Goal: Task Accomplishment & Management: Complete application form

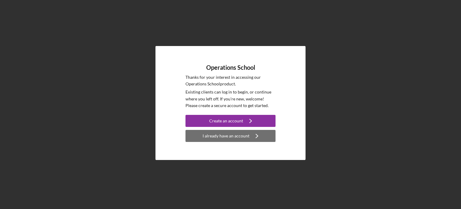
click at [228, 136] on div "I already have an account" at bounding box center [226, 136] width 47 height 12
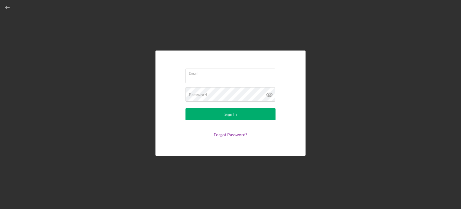
type input "[EMAIL_ADDRESS][DOMAIN_NAME]"
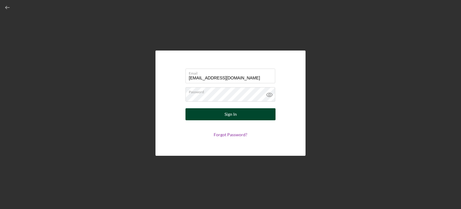
click at [219, 115] on button "Sign In" at bounding box center [231, 114] width 90 height 12
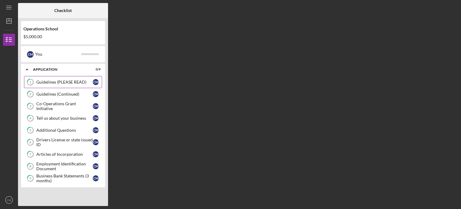
click at [55, 84] on div "Guidelines (PLEASE READ)" at bounding box center [64, 82] width 56 height 5
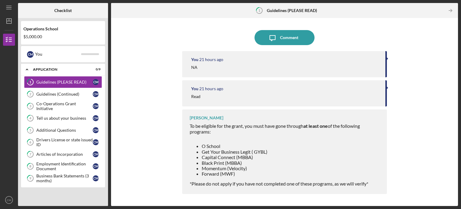
click at [244, 68] on div "NA" at bounding box center [285, 67] width 188 height 5
click at [387, 59] on div at bounding box center [388, 58] width 2 height 3
click at [357, 58] on div "You 21 hours ago" at bounding box center [285, 59] width 188 height 5
click at [219, 90] on time "21 hours ago" at bounding box center [211, 88] width 24 height 5
click at [257, 121] on div "[PERSON_NAME] To be eligible for the grant, you must have gone through at least…" at bounding box center [284, 151] width 205 height 84
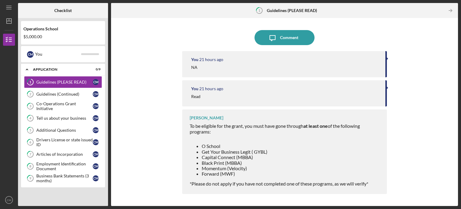
click at [388, 87] on div at bounding box center [388, 87] width 2 height 3
click at [11, 20] on polygon "button" at bounding box center [9, 21] width 5 height 5
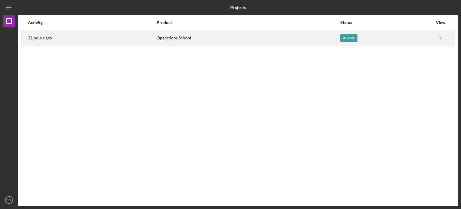
click at [348, 36] on div "Active" at bounding box center [349, 38] width 17 height 8
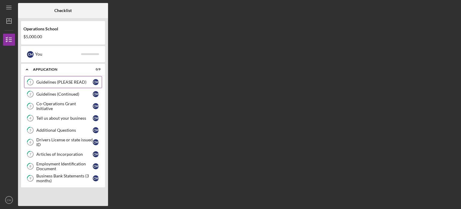
click at [81, 81] on div "Guidelines (PLEASE READ)" at bounding box center [64, 82] width 56 height 5
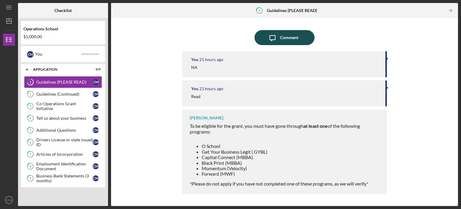
click at [295, 38] on div "Comment" at bounding box center [289, 37] width 18 height 15
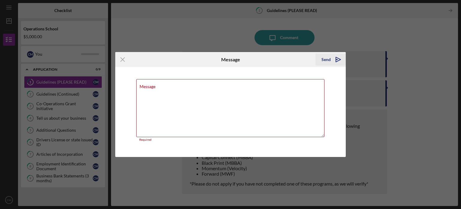
click at [332, 63] on icon "Icon/icon-invite-send" at bounding box center [338, 59] width 15 height 15
click at [184, 85] on div "Message Required" at bounding box center [230, 110] width 189 height 62
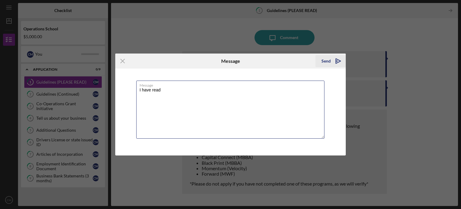
type textarea "I have read"
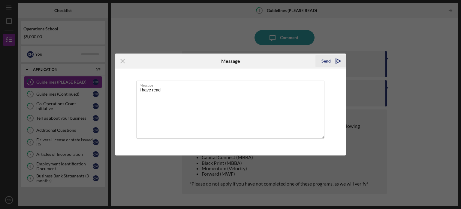
click at [333, 59] on icon "Icon/icon-invite-send" at bounding box center [338, 60] width 15 height 15
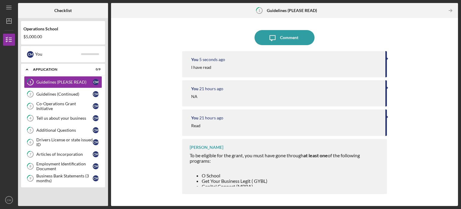
click at [274, 167] on div at bounding box center [285, 165] width 191 height 5
click at [358, 159] on div "To be eligible for the grant, you must have gone through at least one of the fo…" at bounding box center [285, 187] width 191 height 68
click at [321, 154] on strong "at least one" at bounding box center [316, 155] width 24 height 6
click at [237, 157] on span "To be eligible for the grant, you must have gone through at least one of the fo…" at bounding box center [275, 157] width 170 height 11
click at [449, 8] on icon "Icon/Table Pagination Arrow" at bounding box center [451, 11] width 14 height 14
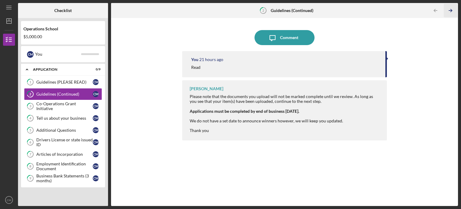
click at [449, 9] on icon "Icon/Table Pagination Arrow" at bounding box center [451, 11] width 14 height 14
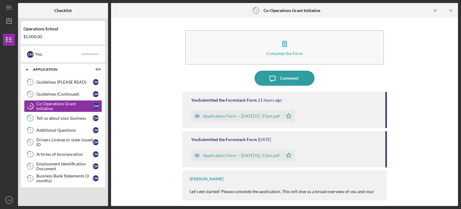
click at [450, 10] on icon "Icon/Table Pagination Arrow" at bounding box center [451, 11] width 14 height 14
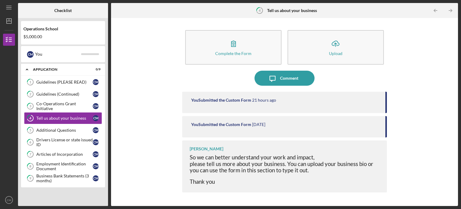
click at [386, 124] on div "You Submitted the Custom Form [DATE]" at bounding box center [284, 126] width 205 height 21
drag, startPoint x: 149, startPoint y: 45, endPoint x: 153, endPoint y: 23, distance: 22.8
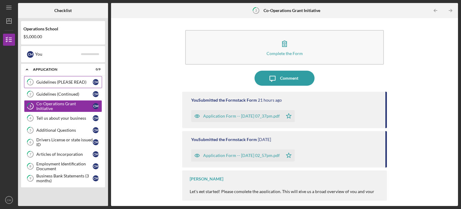
click at [66, 83] on div "Guidelines (PLEASE READ)" at bounding box center [64, 82] width 56 height 5
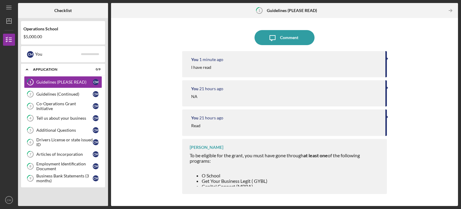
click at [227, 174] on li "O School" at bounding box center [291, 175] width 179 height 5
click at [259, 11] on tspan "1" at bounding box center [260, 10] width 2 height 4
click at [260, 9] on tspan "1" at bounding box center [260, 10] width 2 height 4
drag, startPoint x: 242, startPoint y: 13, endPoint x: 145, endPoint y: 19, distance: 97.2
click at [221, 13] on div "1 Guidelines (PLEASE READ) Icon/Table Pagination Arrow" at bounding box center [284, 10] width 347 height 15
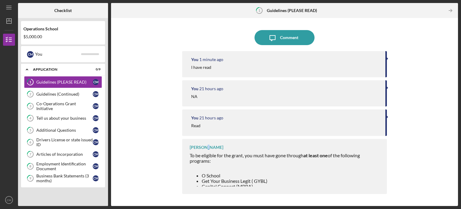
click at [205, 147] on div "[PERSON_NAME]" at bounding box center [207, 147] width 34 height 5
drag, startPoint x: 221, startPoint y: 148, endPoint x: 228, endPoint y: 147, distance: 6.6
click at [223, 149] on div "[PERSON_NAME] To be eligible for the grant, you must have gone through at least…" at bounding box center [284, 166] width 205 height 55
drag, startPoint x: 275, startPoint y: 154, endPoint x: 324, endPoint y: 154, distance: 49.3
click at [304, 154] on span "To be eligible for the grant, you must have gone through at least one of the fo…" at bounding box center [275, 157] width 170 height 11
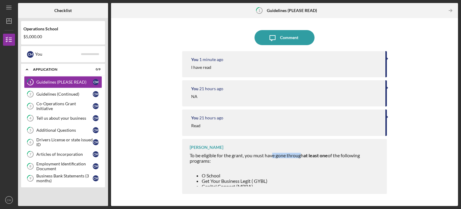
drag, startPoint x: 350, startPoint y: 157, endPoint x: 369, endPoint y: 156, distance: 19.0
click at [356, 159] on div "To be eligible for the grant, you must have gone through at least one of the fo…" at bounding box center [285, 187] width 191 height 68
drag, startPoint x: 330, startPoint y: 172, endPoint x: 313, endPoint y: 167, distance: 17.8
click at [329, 172] on div "To be eligible for the grant, you must have gone through at least one of the fo…" at bounding box center [285, 187] width 191 height 68
click at [201, 146] on div "[PERSON_NAME]" at bounding box center [207, 147] width 34 height 5
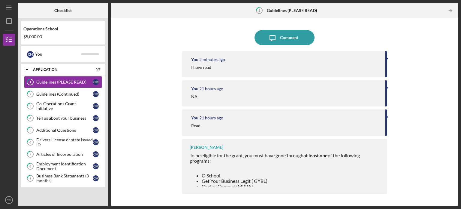
click at [230, 150] on div "[PERSON_NAME] To be eligible for the grant, you must have gone through at least…" at bounding box center [284, 166] width 205 height 55
click at [452, 10] on icon "Icon/Table Pagination Arrow" at bounding box center [451, 11] width 14 height 14
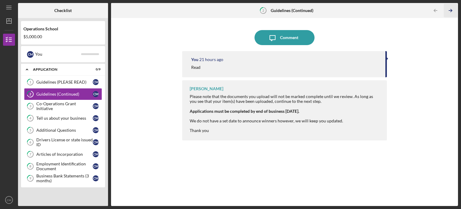
click at [452, 11] on polyline "button" at bounding box center [452, 10] width 2 height 3
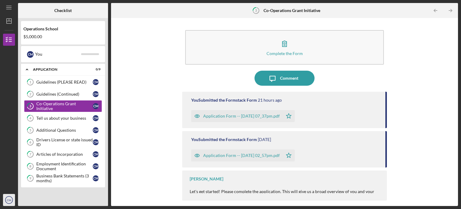
click at [7, 199] on text "CM" at bounding box center [9, 199] width 5 height 3
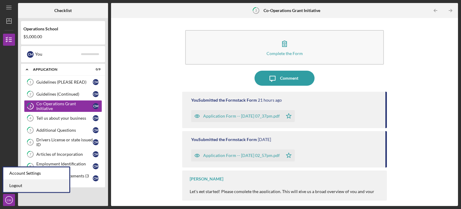
click at [17, 187] on link "Logout" at bounding box center [36, 185] width 66 height 12
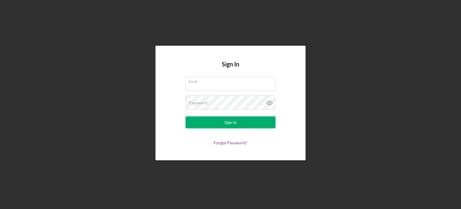
type input "[EMAIL_ADDRESS][DOMAIN_NAME]"
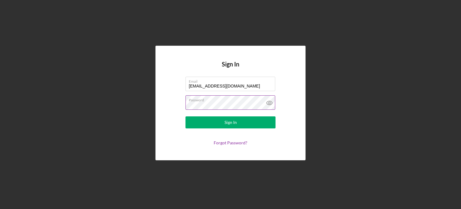
click at [268, 102] on icon at bounding box center [269, 102] width 15 height 15
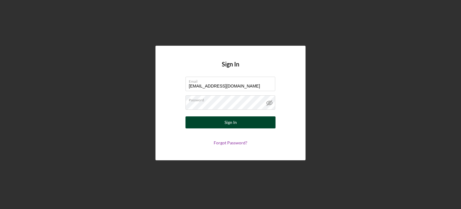
click at [228, 120] on div "Sign In" at bounding box center [231, 122] width 12 height 12
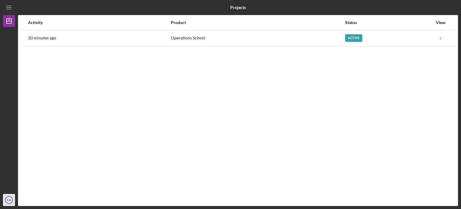
click at [11, 202] on icon "CM" at bounding box center [9, 199] width 12 height 15
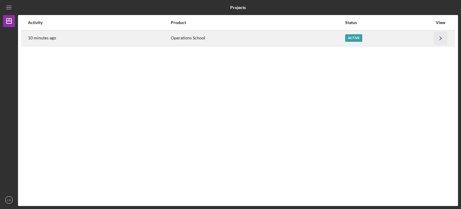
click at [442, 39] on icon "Icon/Navigate" at bounding box center [441, 38] width 14 height 14
